Goal: Check status: Check status

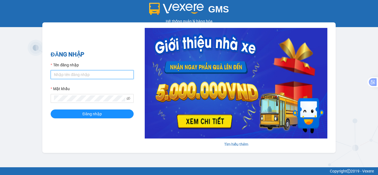
click at [83, 73] on input "Tên đăng nhập" at bounding box center [92, 74] width 83 height 9
type input "hant.petrobp"
click at [79, 105] on form "Tên đăng nhập hant.petrobp Mật khẩu Đăng nhập" at bounding box center [92, 90] width 83 height 56
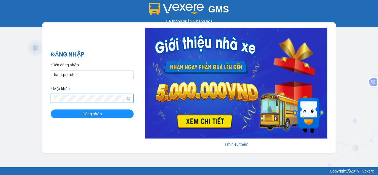
click at [51, 110] on button "Đăng nhập" at bounding box center [92, 114] width 83 height 9
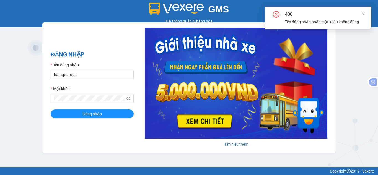
click at [364, 12] on span at bounding box center [364, 14] width 4 height 4
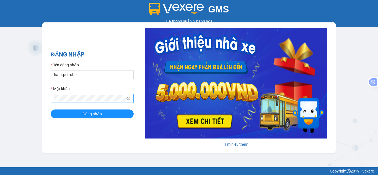
drag, startPoint x: 78, startPoint y: 102, endPoint x: 52, endPoint y: 102, distance: 26.0
click at [52, 102] on span at bounding box center [92, 98] width 83 height 9
click at [37, 98] on div "GMS Hệ thống [PERSON_NAME] hàng [PERSON_NAME] NHẬP Tên đăng nhập hant.petrobp M…" at bounding box center [189, 84] width 378 height 168
click at [51, 110] on button "Đăng nhập" at bounding box center [92, 114] width 83 height 9
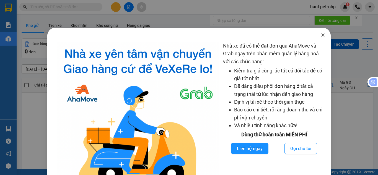
click at [321, 33] on icon "close" at bounding box center [323, 35] width 4 height 4
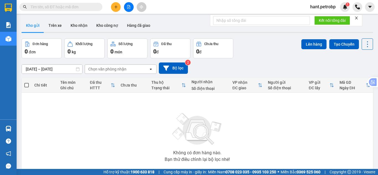
click at [56, 65] on input "[DATE] – [DATE]" at bounding box center [52, 69] width 60 height 9
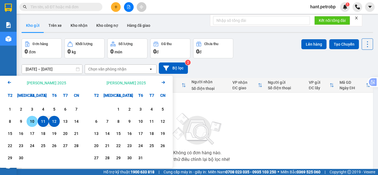
click at [31, 124] on div "10" at bounding box center [32, 121] width 8 height 7
click at [53, 123] on div "12" at bounding box center [54, 121] width 8 height 7
type input "[DATE] – [DATE]"
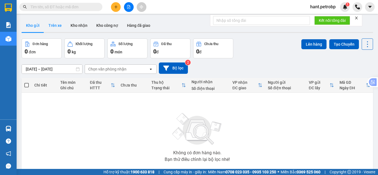
click at [53, 27] on button "Trên xe" at bounding box center [55, 25] width 22 height 13
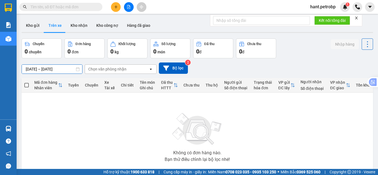
click at [58, 69] on input "[DATE] – [DATE]" at bounding box center [52, 69] width 60 height 9
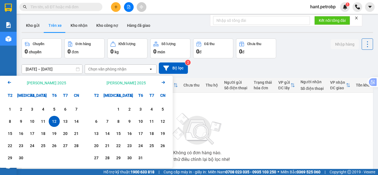
click at [58, 123] on div "12" at bounding box center [54, 121] width 8 height 7
drag, startPoint x: 29, startPoint y: 119, endPoint x: 30, endPoint y: 116, distance: 3.2
click at [29, 119] on div "10" at bounding box center [32, 121] width 8 height 7
type input "[DATE] – [DATE]"
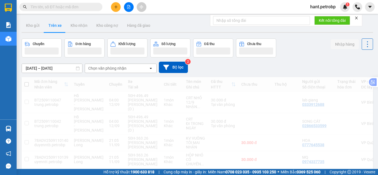
click at [129, 68] on div "Chọn văn phòng nhận" at bounding box center [117, 68] width 64 height 9
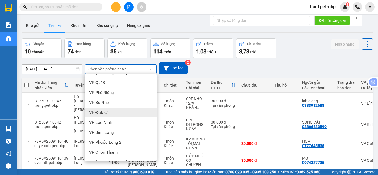
scroll to position [28, 0]
click at [112, 110] on div "VP Lộc Ninh" at bounding box center [121, 113] width 72 height 10
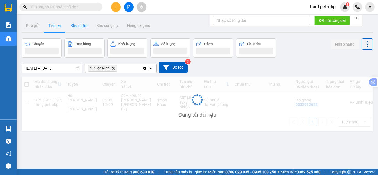
click at [79, 27] on button "Kho nhận" at bounding box center [79, 25] width 26 height 13
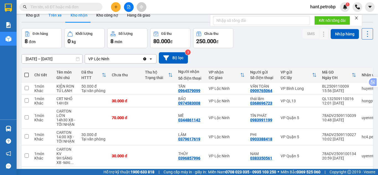
scroll to position [5, 0]
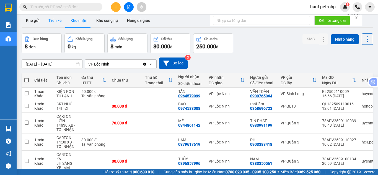
click at [48, 23] on button "Trên xe" at bounding box center [55, 20] width 22 height 13
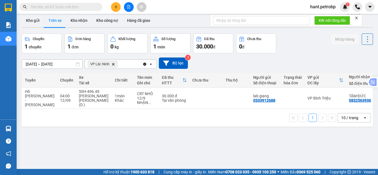
scroll to position [0, 2]
